Goal: Find specific page/section: Find specific page/section

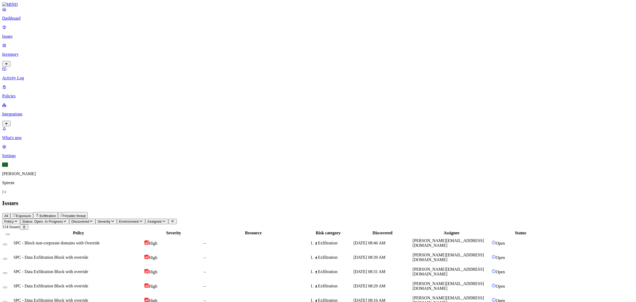
click at [86, 213] on div "Insider threat" at bounding box center [72, 215] width 25 height 5
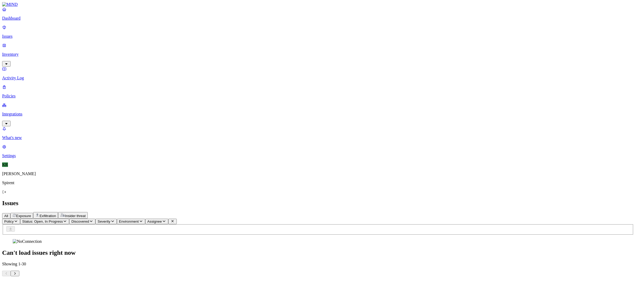
click at [86, 214] on span "Insider threat" at bounding box center [75, 216] width 21 height 4
